Goal: Task Accomplishment & Management: Complete application form

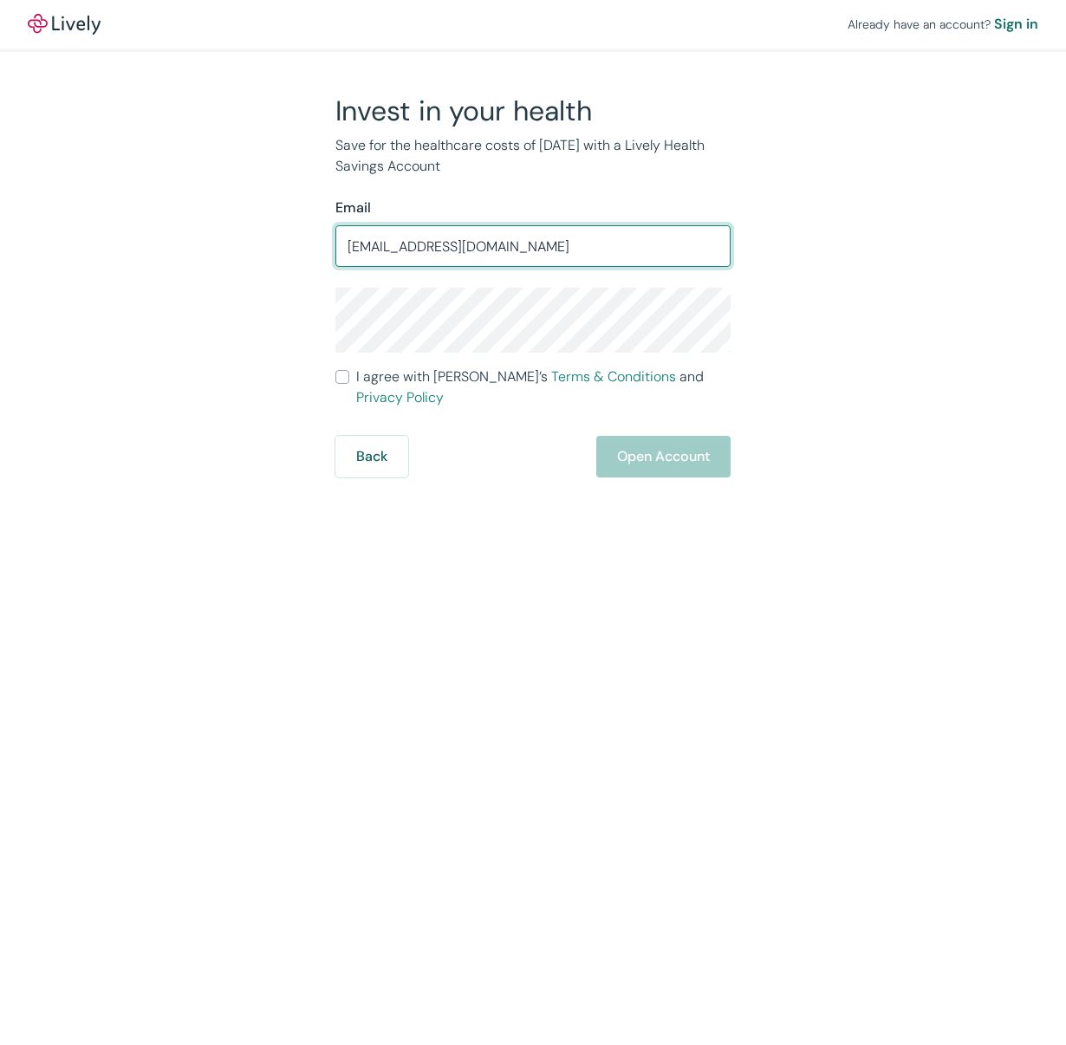
type input "[EMAIL_ADDRESS][DOMAIN_NAME]"
click at [342, 384] on input "I agree with Lively’s Terms & Conditions and Privacy Policy" at bounding box center [342, 377] width 14 height 14
checkbox input "true"
click at [663, 443] on div "Back Open Account" at bounding box center [532, 457] width 395 height 42
click at [651, 442] on div "Back Open Account" at bounding box center [532, 457] width 395 height 42
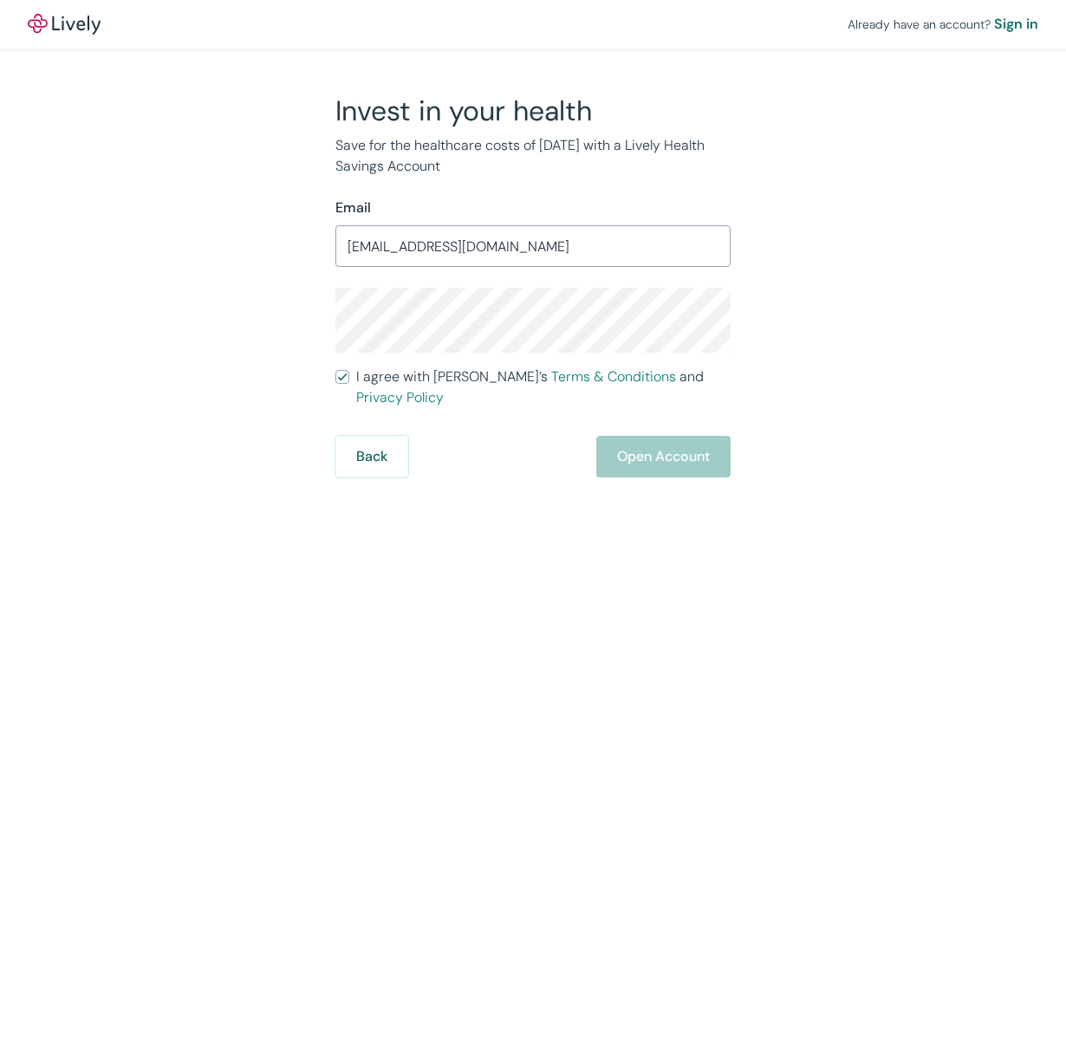
click at [651, 442] on div "Back Open Account" at bounding box center [532, 457] width 395 height 42
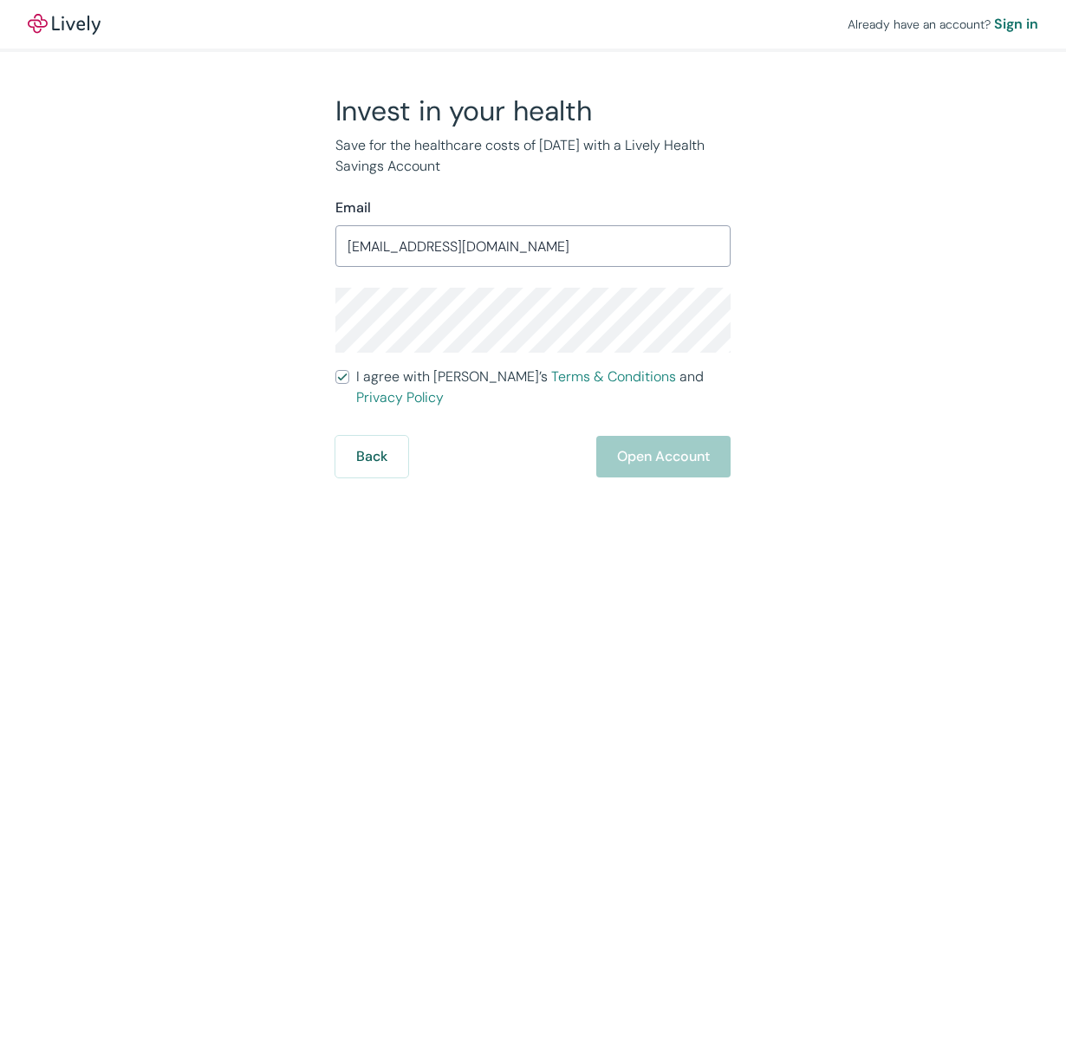
click at [651, 442] on div "Back Open Account" at bounding box center [532, 457] width 395 height 42
click at [1013, 24] on div "Sign in" at bounding box center [1016, 24] width 44 height 21
